Goal: Information Seeking & Learning: Learn about a topic

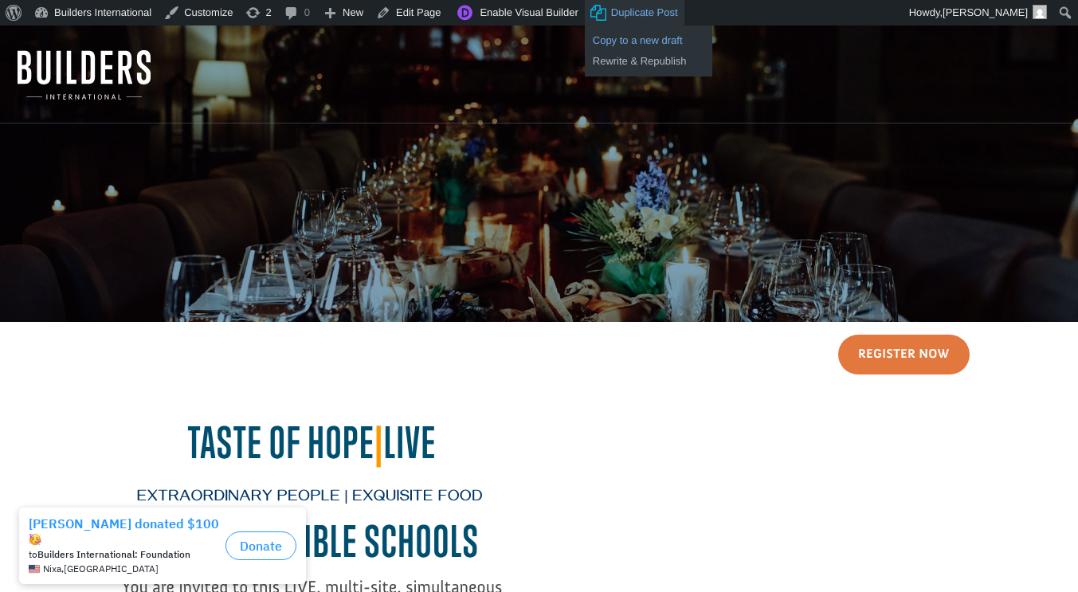
click at [633, 35] on link "Copy to a new draft" at bounding box center [648, 40] width 127 height 21
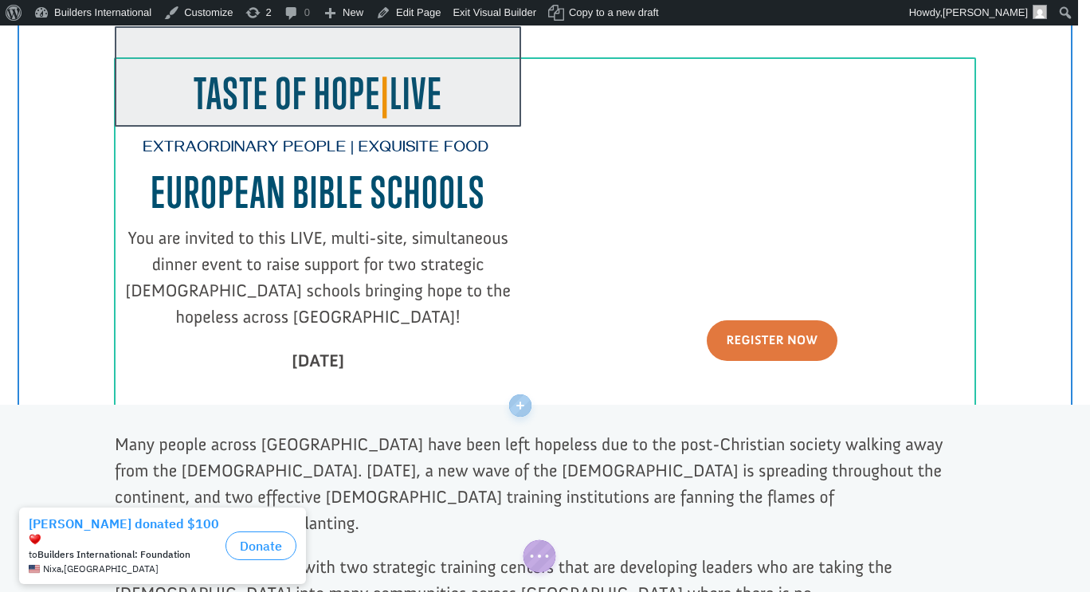
scroll to position [350, 0]
click div
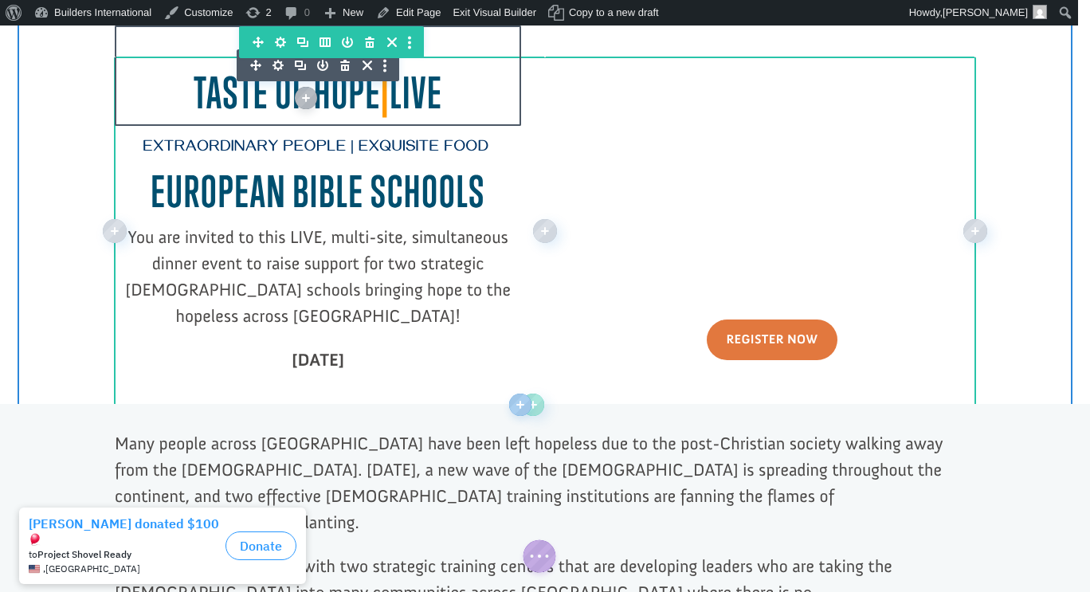
click at [438, 93] on h2 "Taste of Hope | Live" at bounding box center [318, 97] width 406 height 58
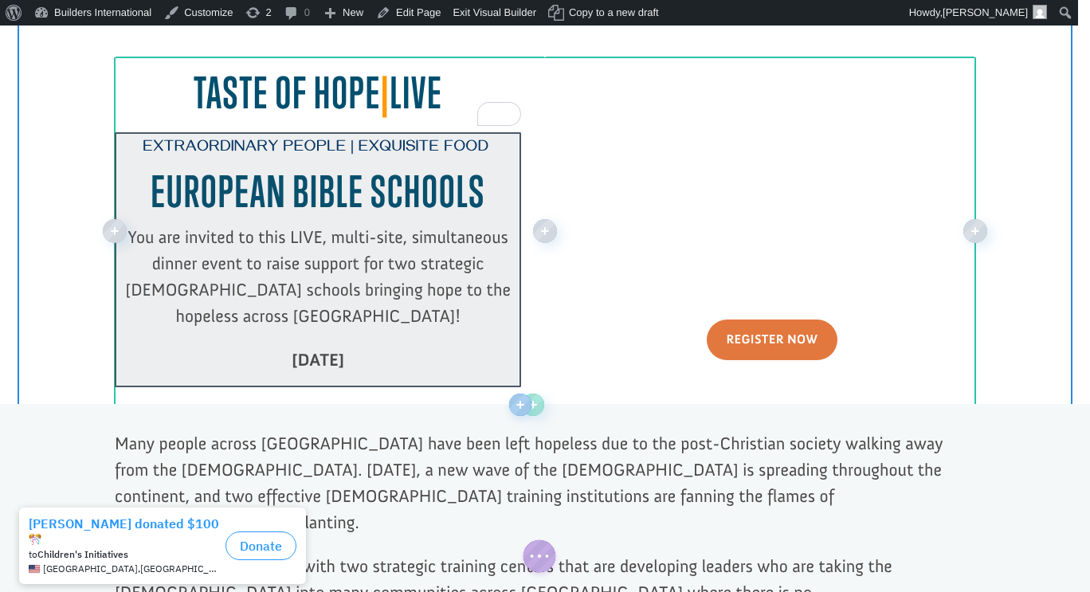
click div
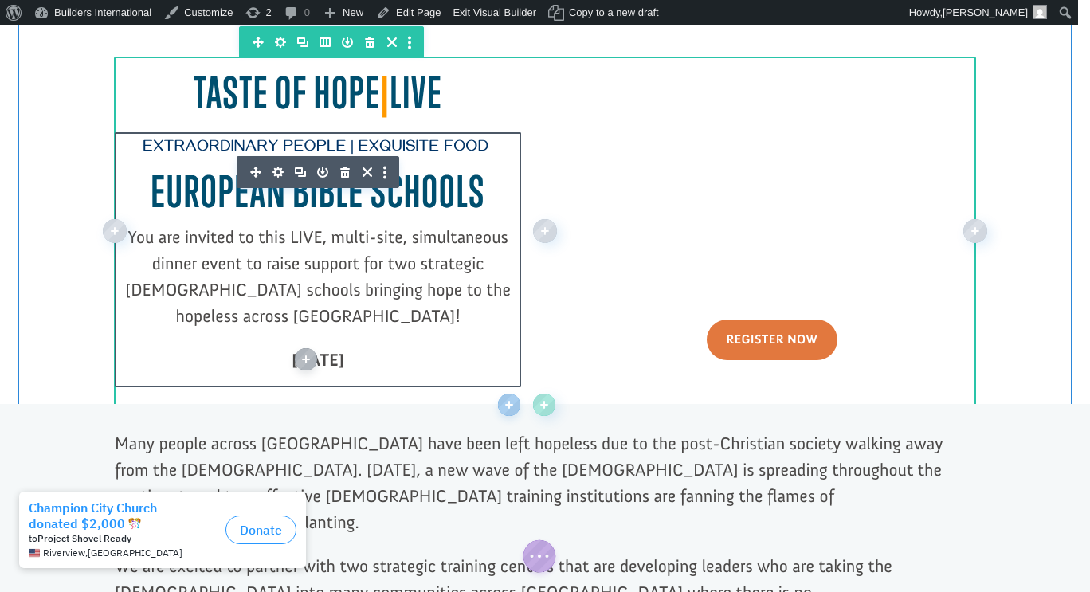
click at [171, 266] on span "You are invited to this LIVE, multi-site, simultaneous dinner event to raise su…" at bounding box center [318, 276] width 386 height 100
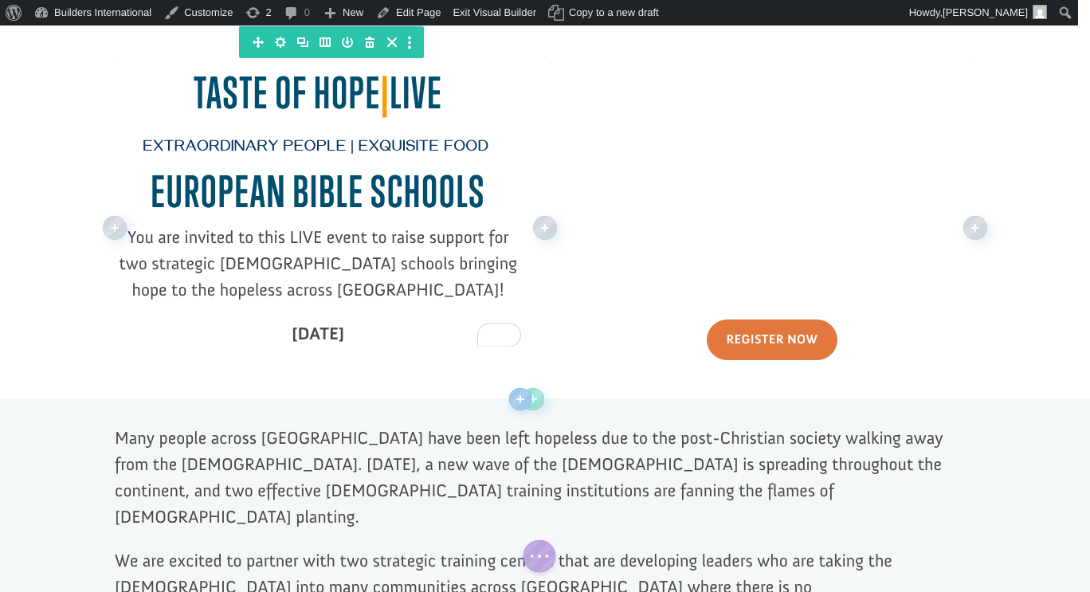
click at [336, 267] on span "You are invited to this LIVE event to raise support for two strategic Bible sch…" at bounding box center [318, 263] width 398 height 74
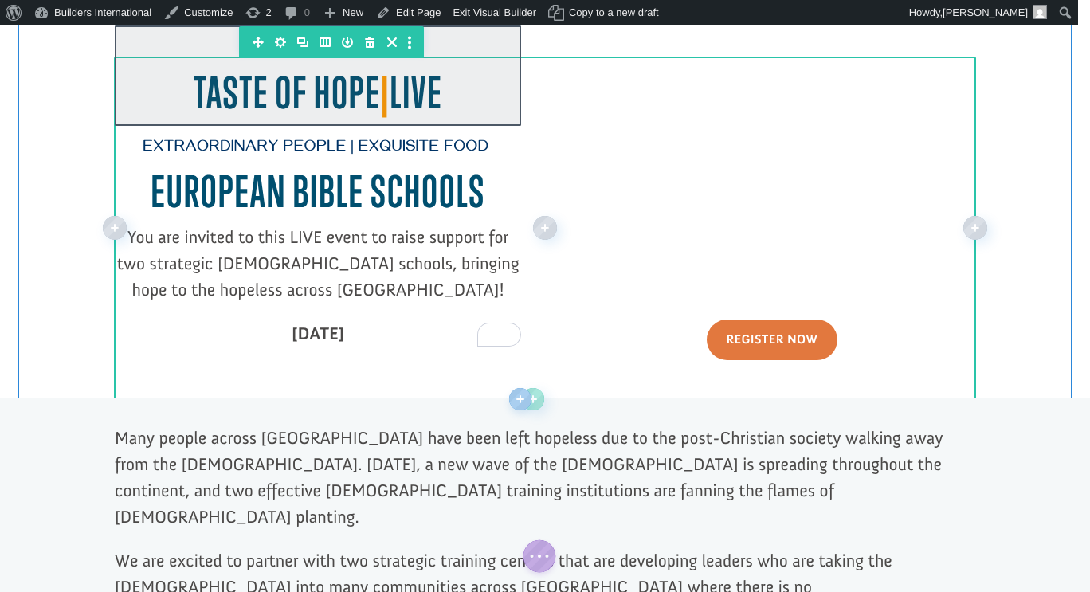
click div
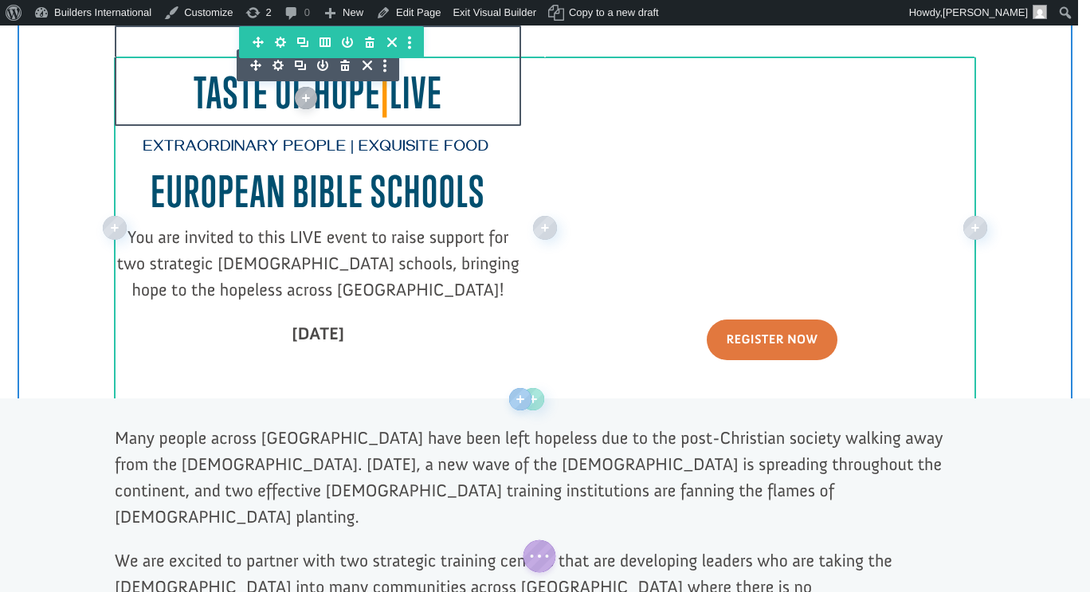
click at [437, 102] on h2 "Taste of Hope | Live" at bounding box center [318, 97] width 406 height 58
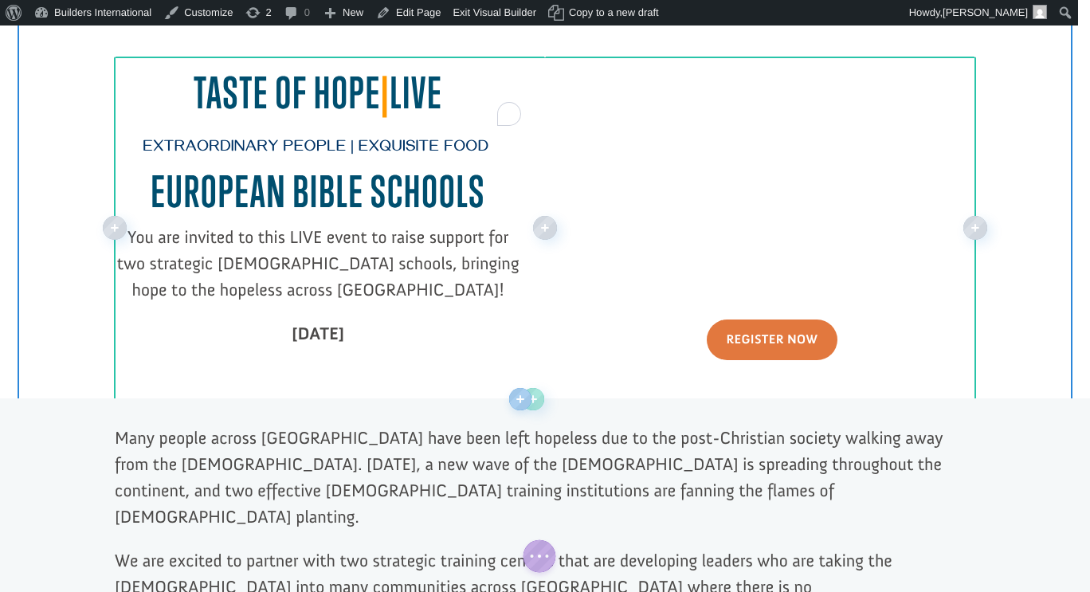
click at [437, 102] on h2 "Taste of Hope | Live" at bounding box center [318, 97] width 406 height 58
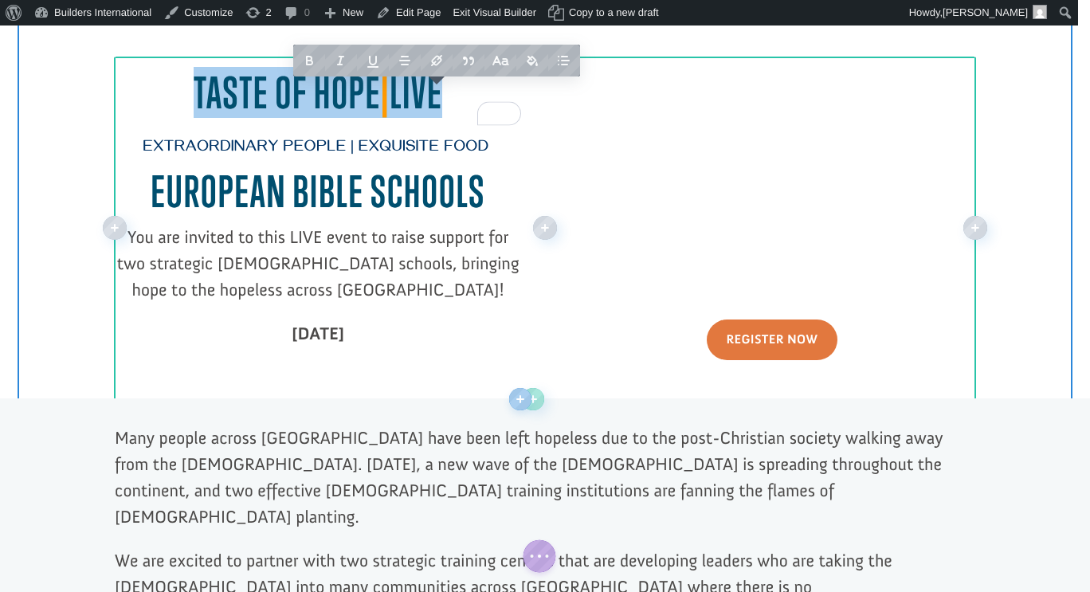
drag, startPoint x: 447, startPoint y: 99, endPoint x: 182, endPoint y: 88, distance: 265.6
click at [182, 88] on h2 "Taste of Hope | Live" at bounding box center [318, 97] width 406 height 58
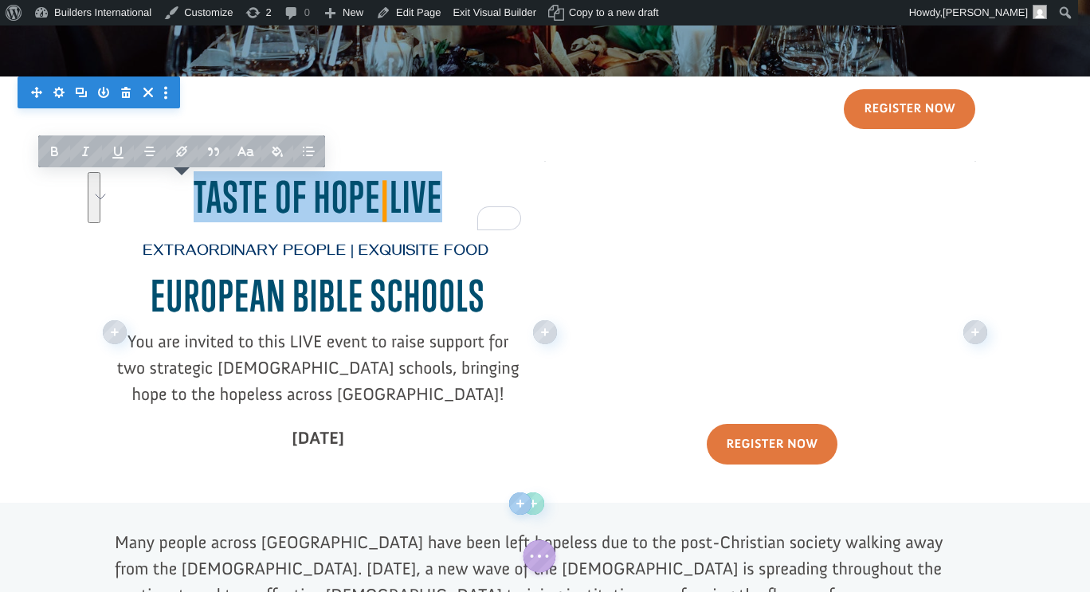
scroll to position [242, 0]
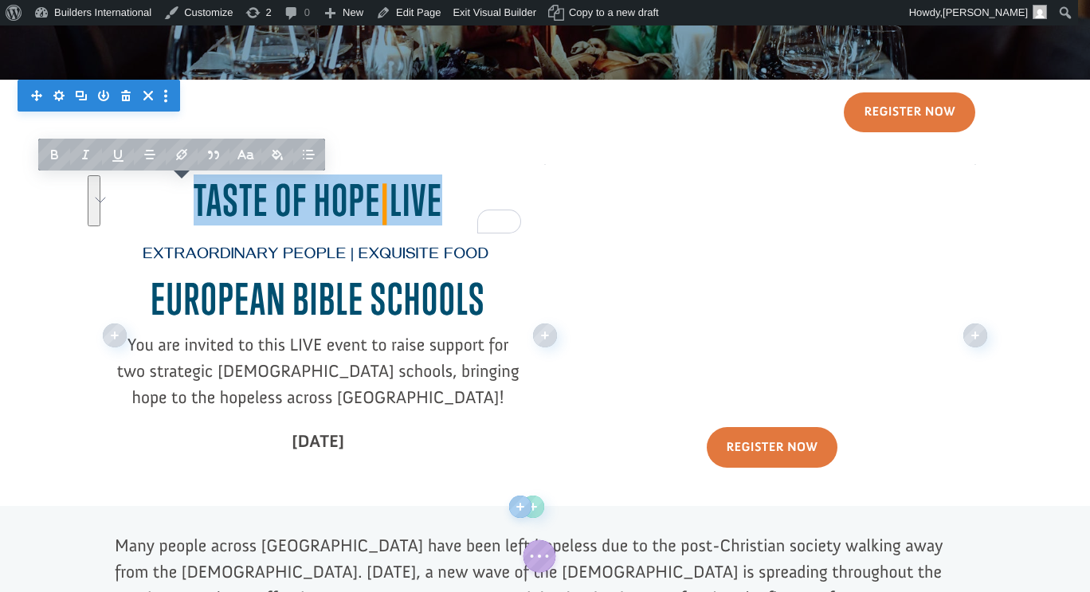
click at [364, 202] on h2 "Taste of Hope | Live" at bounding box center [318, 204] width 406 height 58
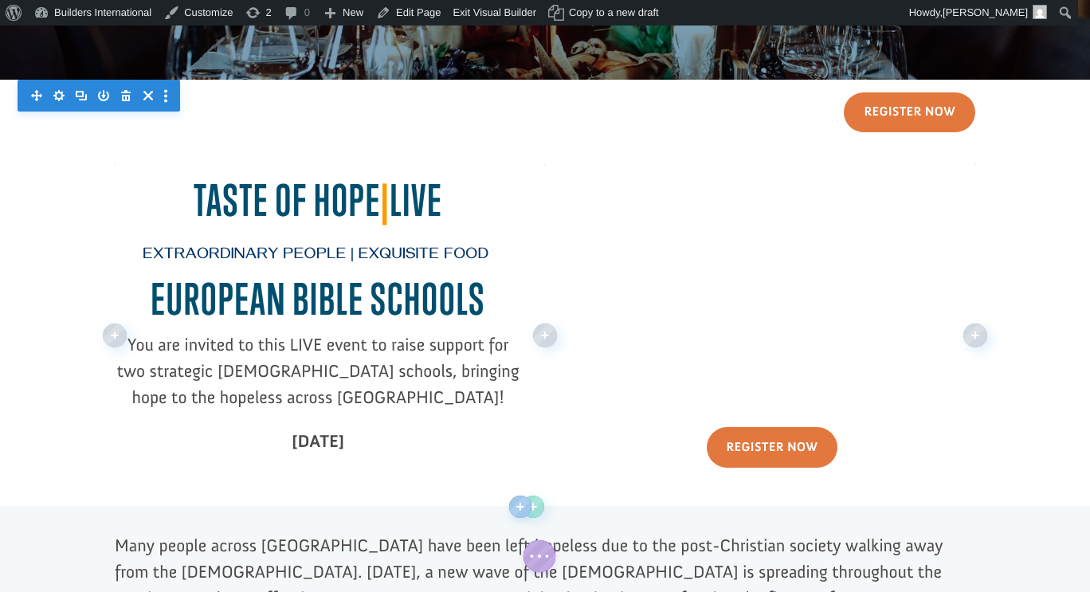
click at [367, 208] on h2 "Taste of Hope | Live" at bounding box center [318, 204] width 406 height 58
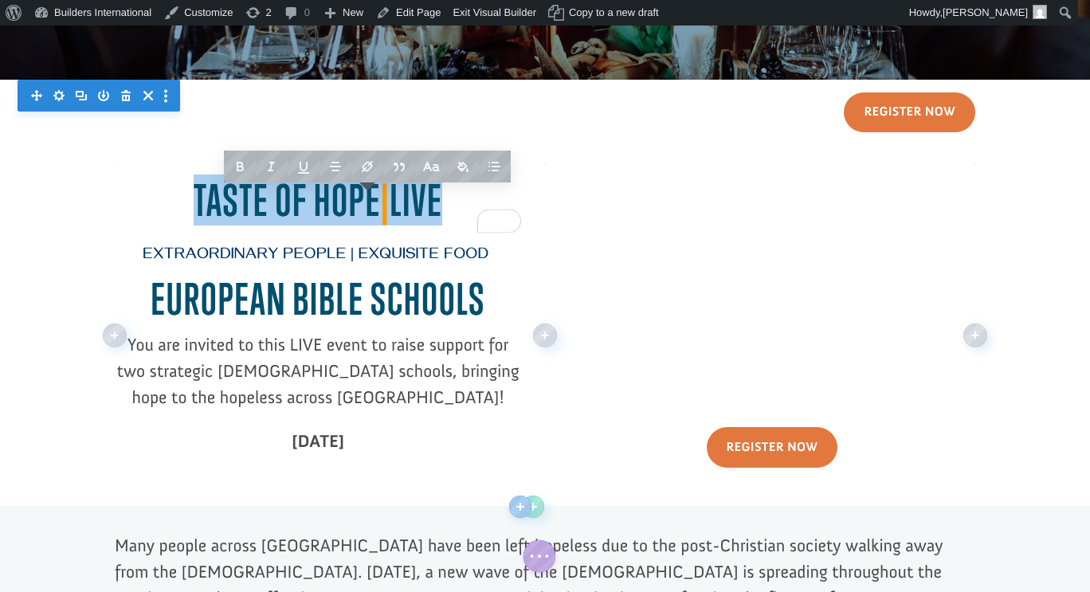
drag, startPoint x: 441, startPoint y: 202, endPoint x: 186, endPoint y: 215, distance: 254.5
click at [186, 215] on h2 "Taste of Hope | Live" at bounding box center [318, 204] width 406 height 58
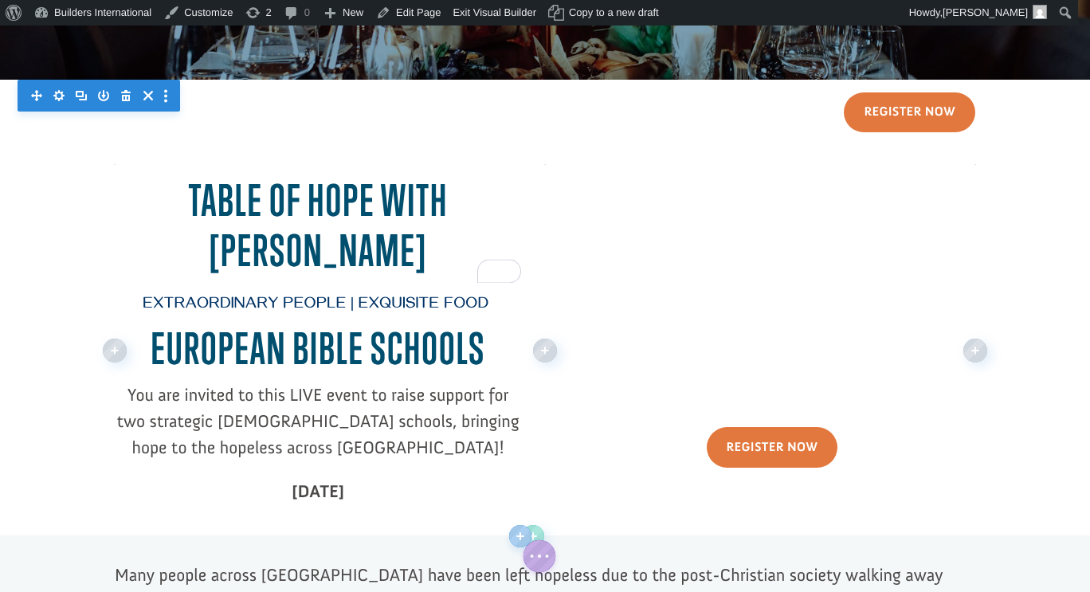
click at [249, 255] on h2 "Table of Hope with Dr. Raduano" at bounding box center [318, 229] width 406 height 108
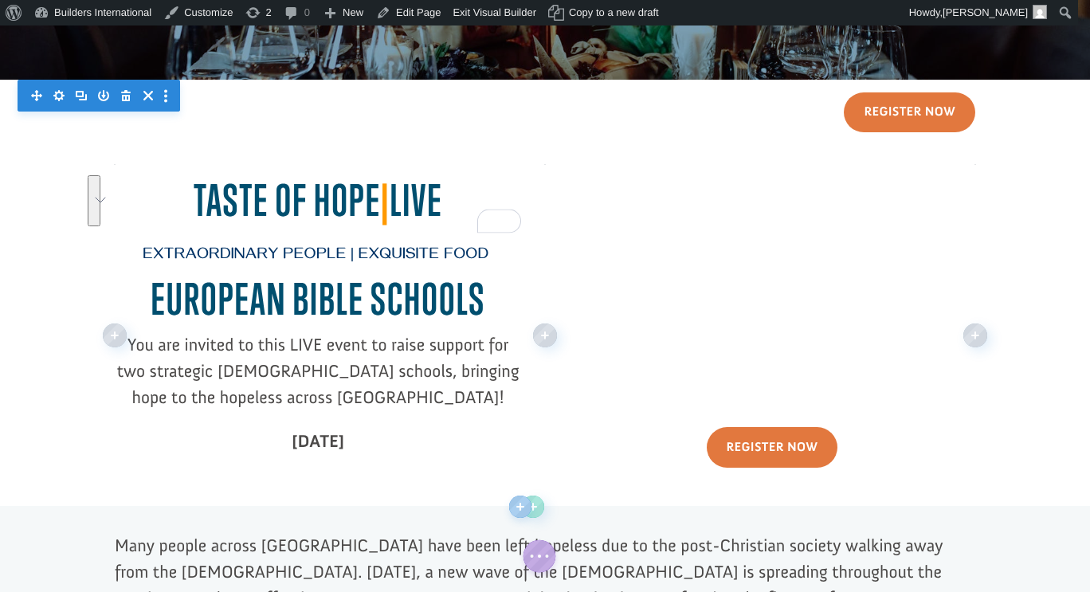
click at [423, 196] on h2 "Taste of Hope | Live" at bounding box center [318, 204] width 406 height 58
click at [367, 199] on h2 "Taste of Hope | Live" at bounding box center [318, 204] width 406 height 58
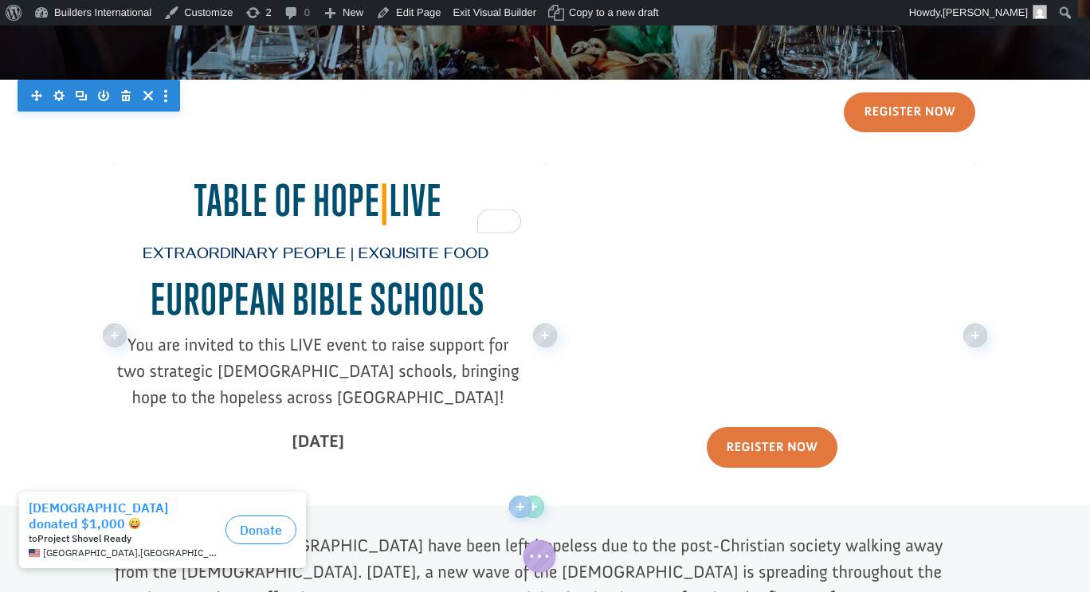
click at [439, 196] on h2 "Table of hope | Live" at bounding box center [318, 204] width 406 height 58
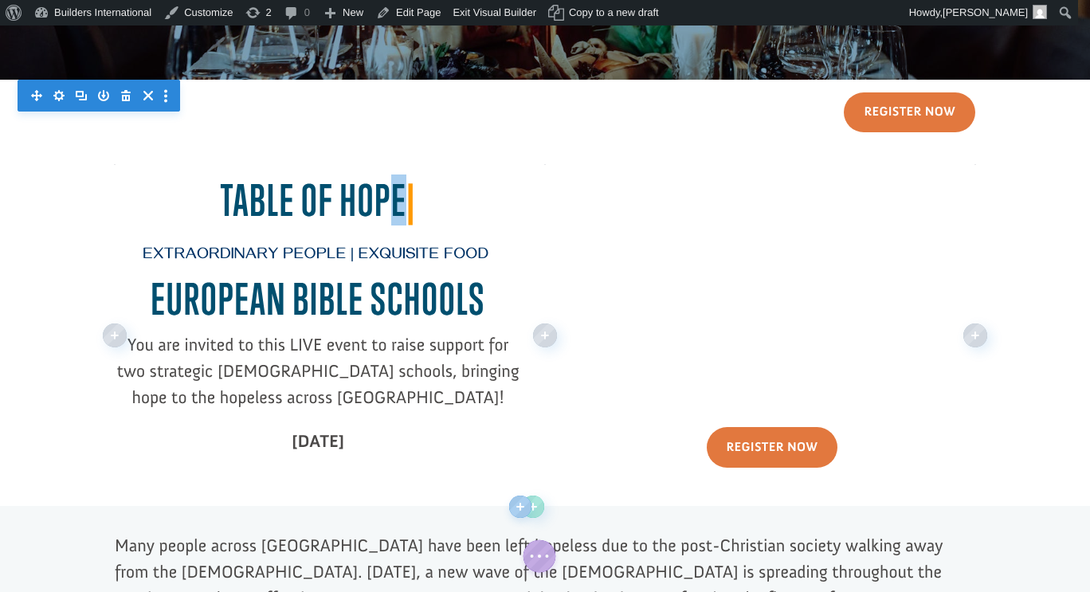
drag, startPoint x: 389, startPoint y: 201, endPoint x: 371, endPoint y: 207, distance: 19.4
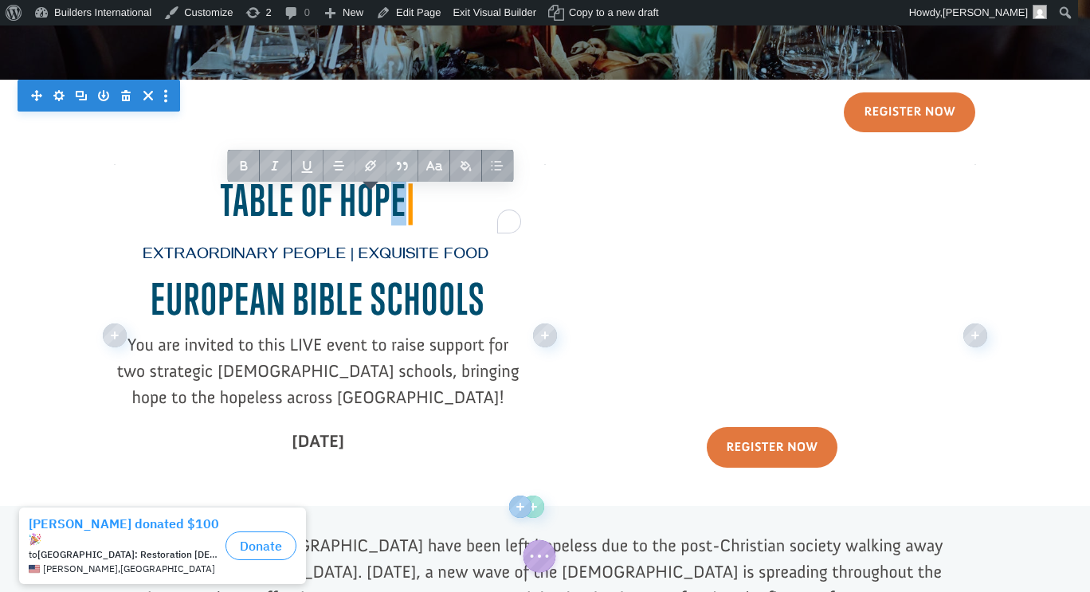
copy h2 "e"
click at [433, 214] on h2 "Table of hope |" at bounding box center [318, 204] width 406 height 58
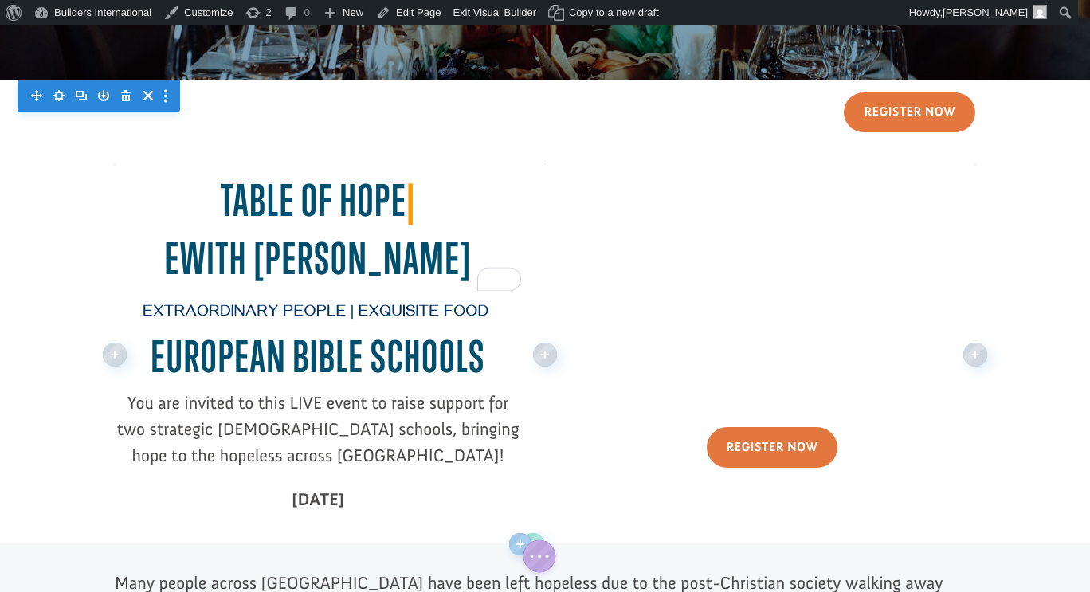
click at [210, 261] on h2 "eWith dr. George" at bounding box center [318, 262] width 406 height 58
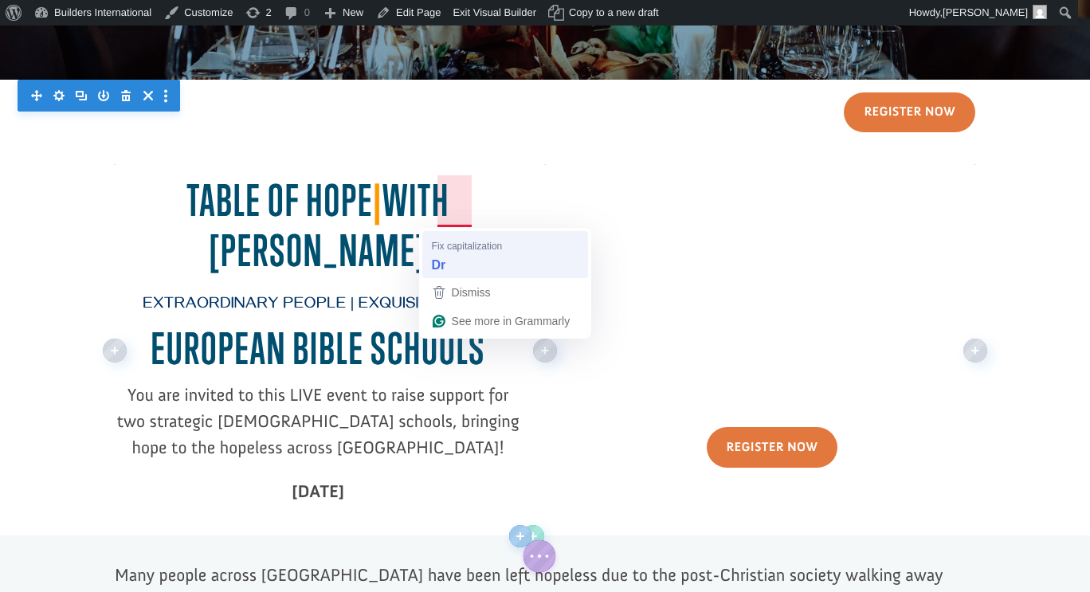
click at [465, 261] on div "Dr" at bounding box center [505, 265] width 153 height 25
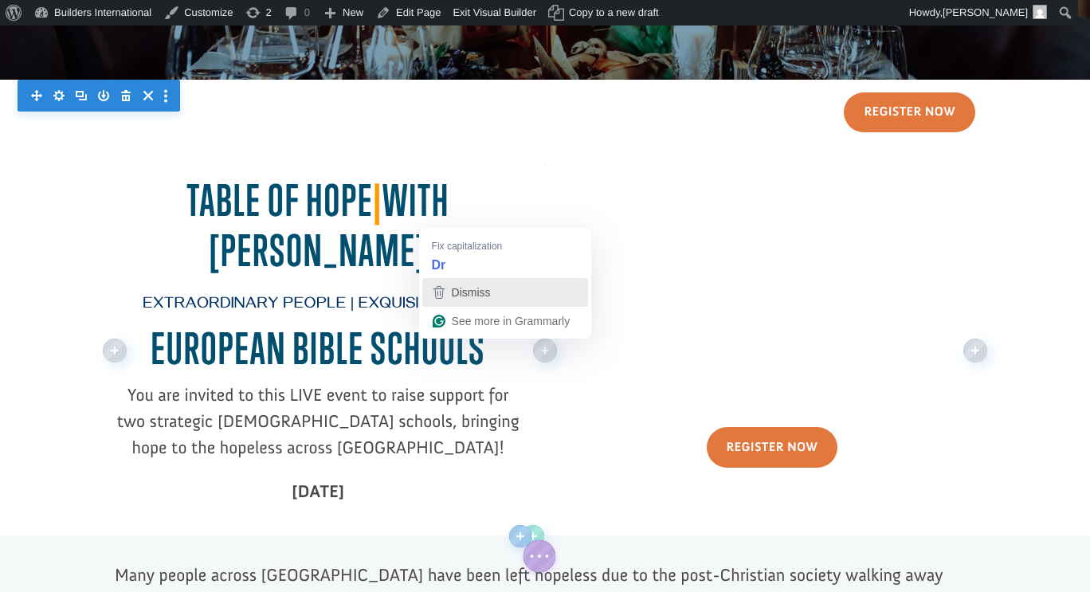
click at [473, 292] on span "Dismiss" at bounding box center [471, 292] width 39 height 13
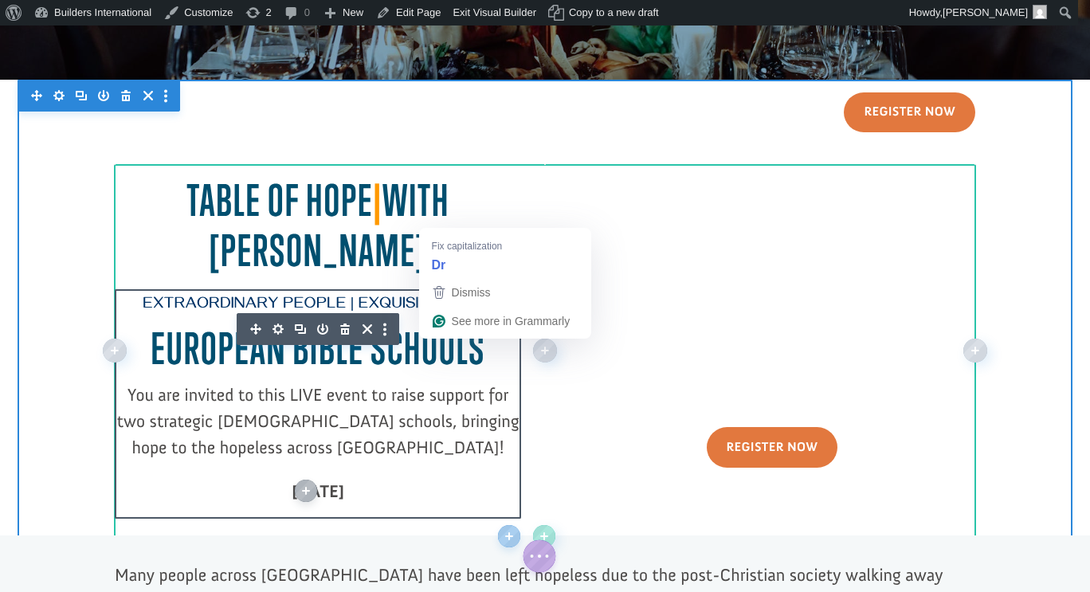
click at [419, 368] on h2 "EUROPEAN BIBLE SCHOOL S" at bounding box center [318, 353] width 406 height 58
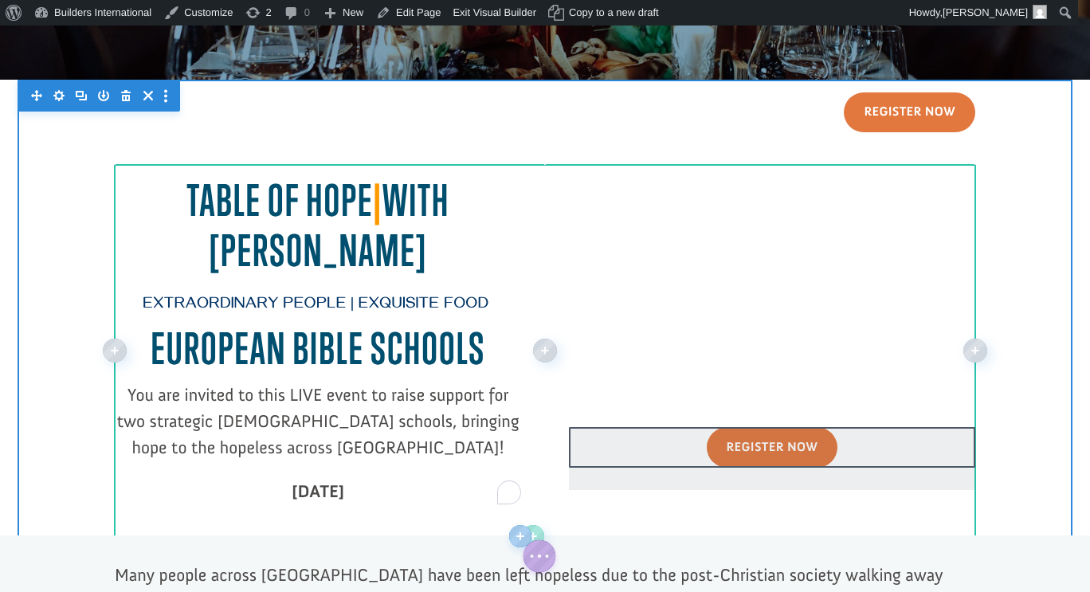
click at [637, 470] on div at bounding box center [772, 458] width 406 height 63
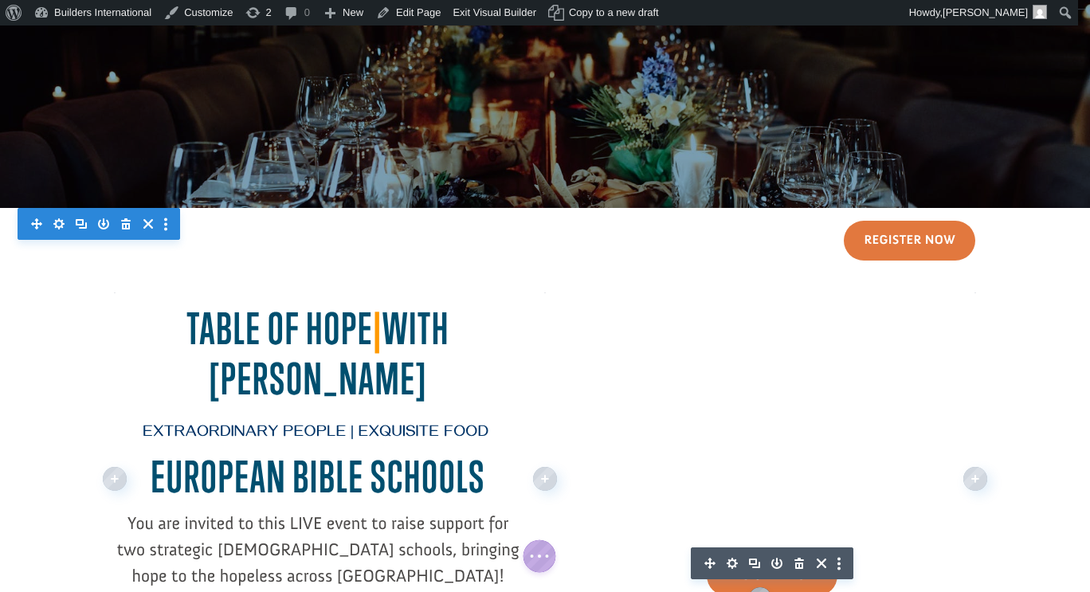
scroll to position [112, 0]
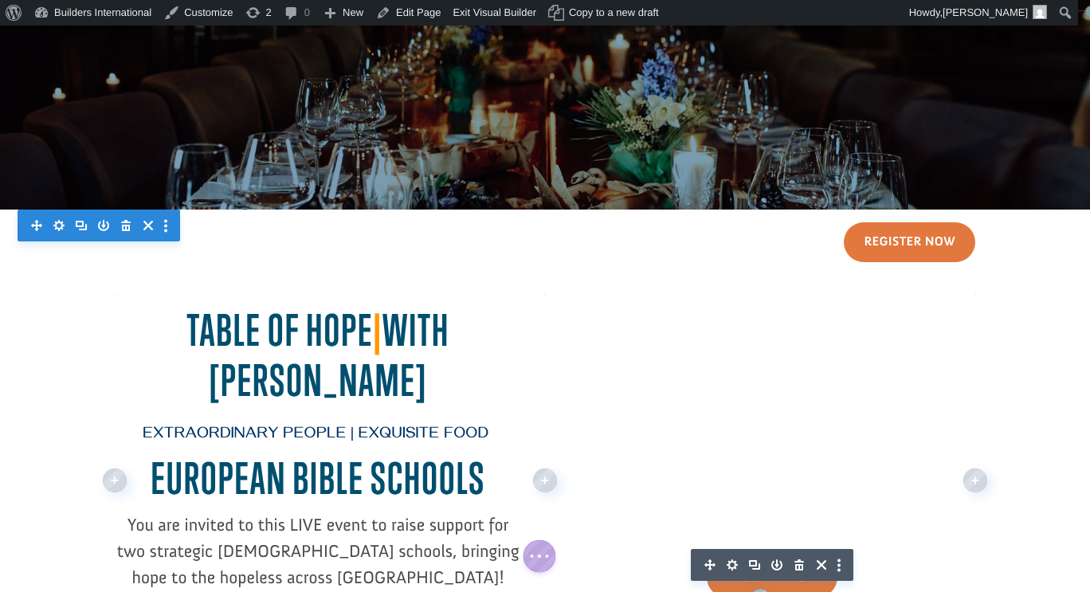
click div
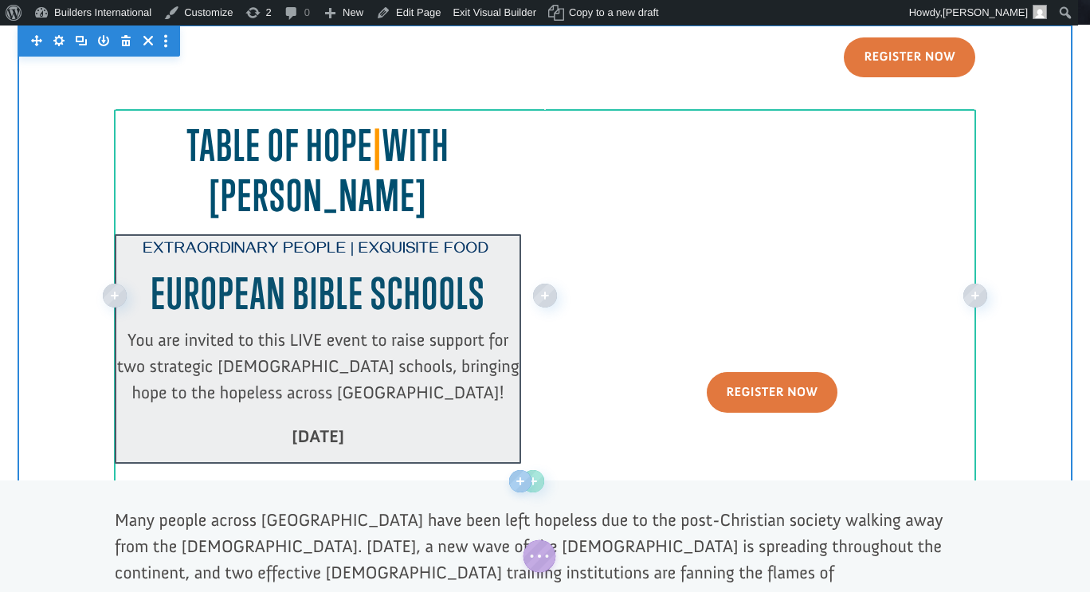
scroll to position [298, 0]
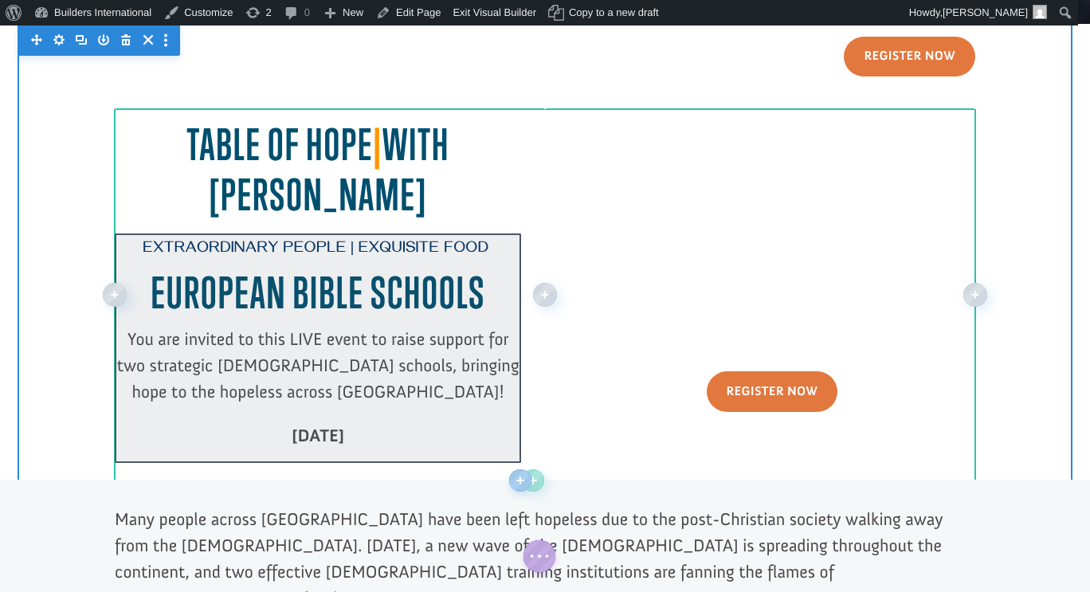
click div
click at [320, 339] on span "You are invited to this LIVE event to raise support for two strategic Bible sch…" at bounding box center [318, 365] width 402 height 74
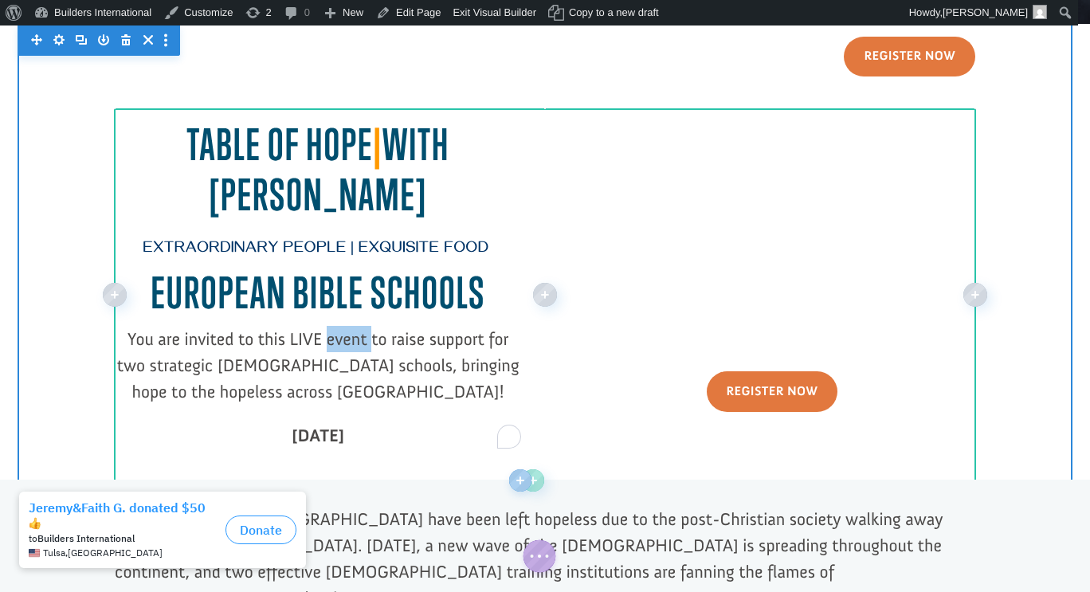
click at [320, 339] on span "You are invited to this LIVE event to raise support for two strategic Bible sch…" at bounding box center [318, 365] width 402 height 74
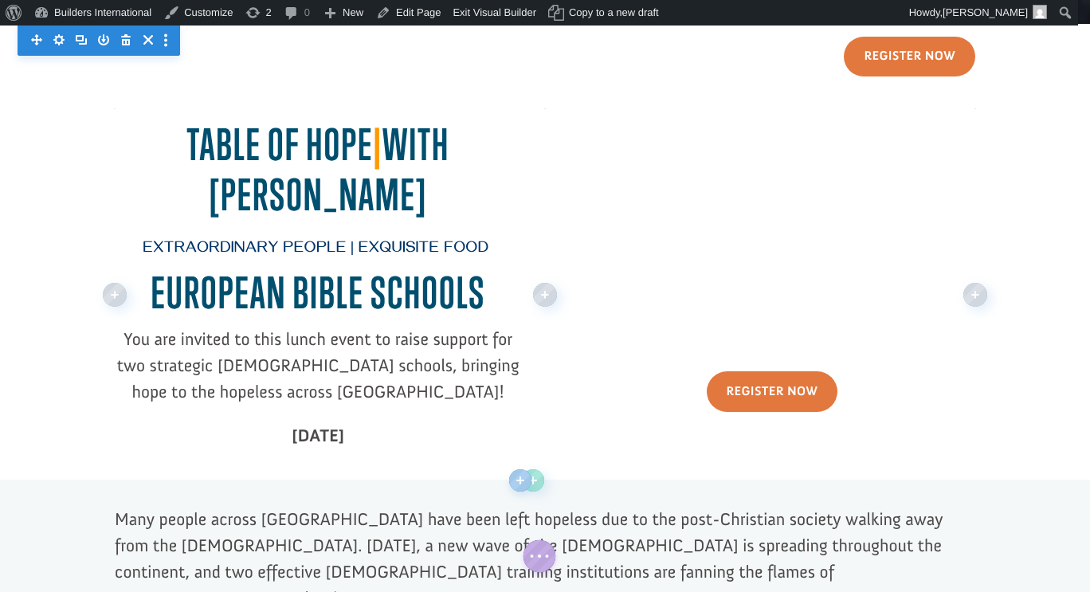
scroll to position [298, 0]
click div
click at [373, 146] on span "|" at bounding box center [377, 144] width 9 height 51
click at [375, 143] on h2 "Table of hope | With [PERSON_NAME]" at bounding box center [318, 174] width 406 height 108
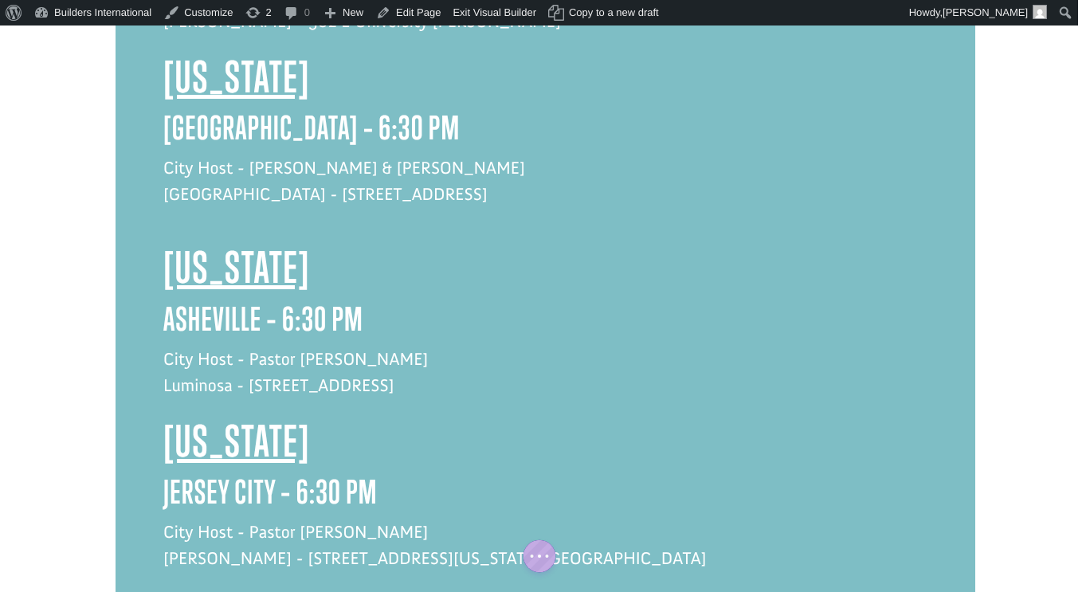
scroll to position [2169, 0]
